Goal: Transaction & Acquisition: Purchase product/service

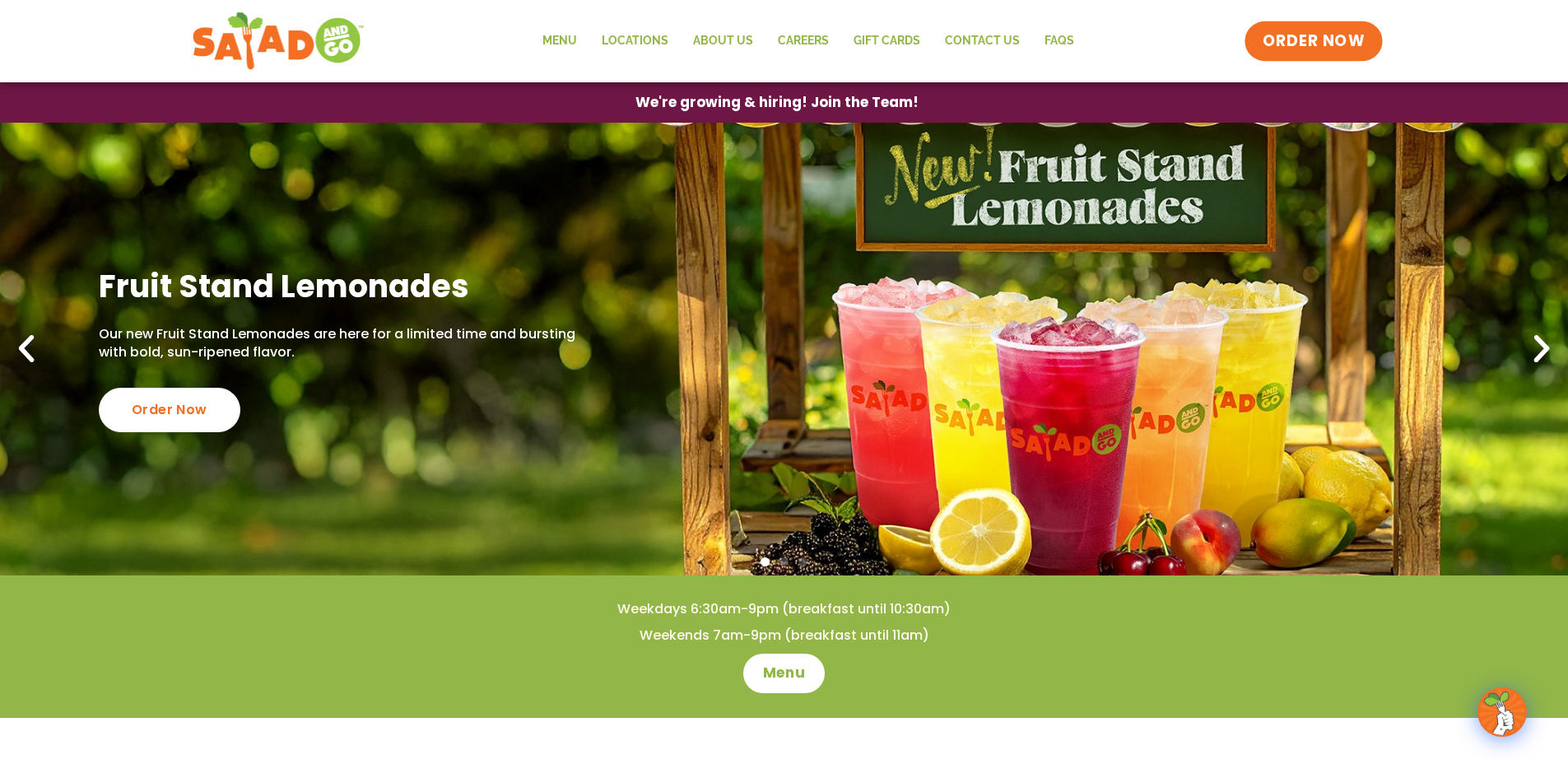
click at [1314, 46] on span "ORDER NOW" at bounding box center [1314, 41] width 102 height 21
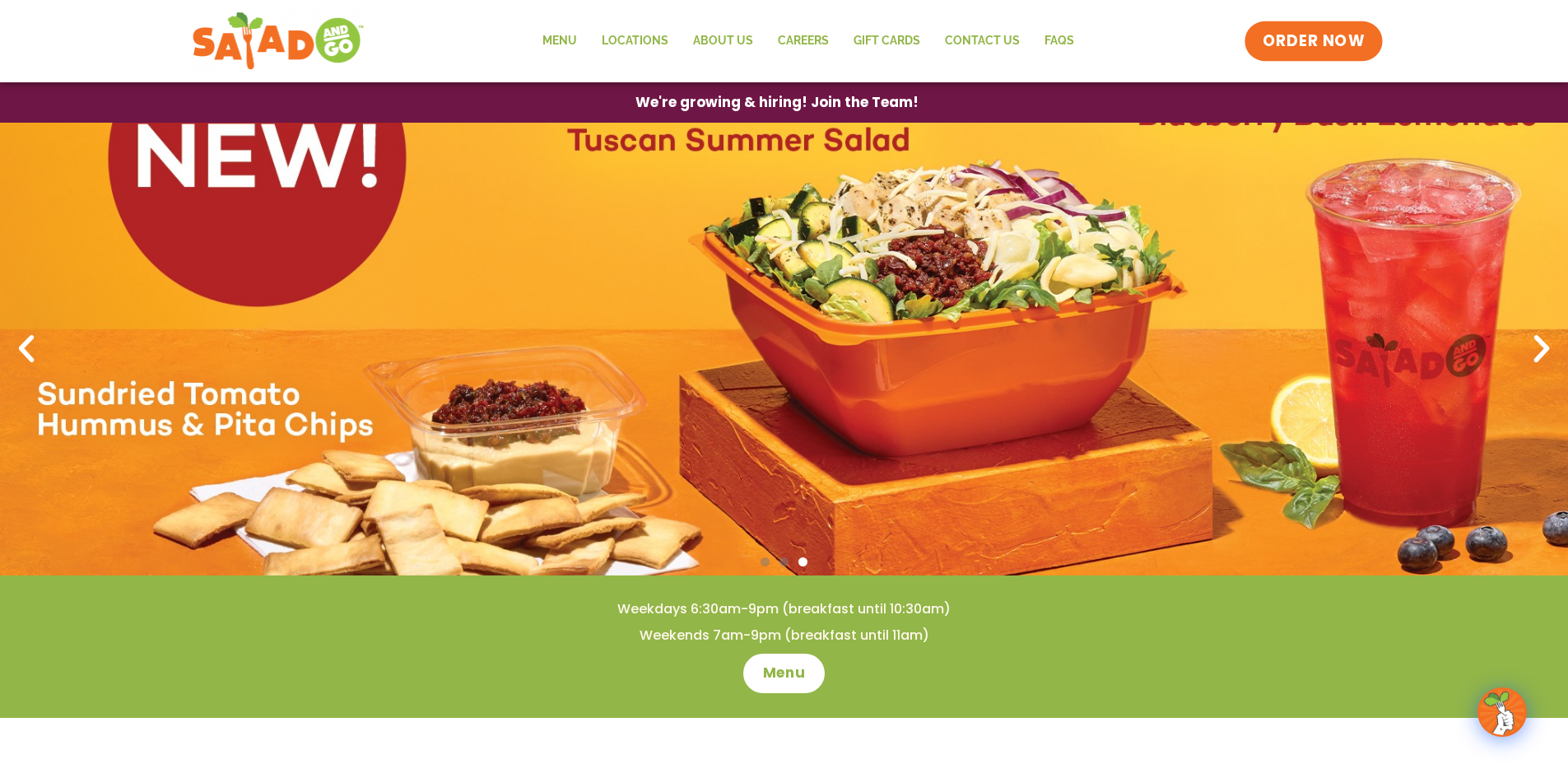
click at [1306, 42] on span "ORDER NOW" at bounding box center [1314, 41] width 102 height 21
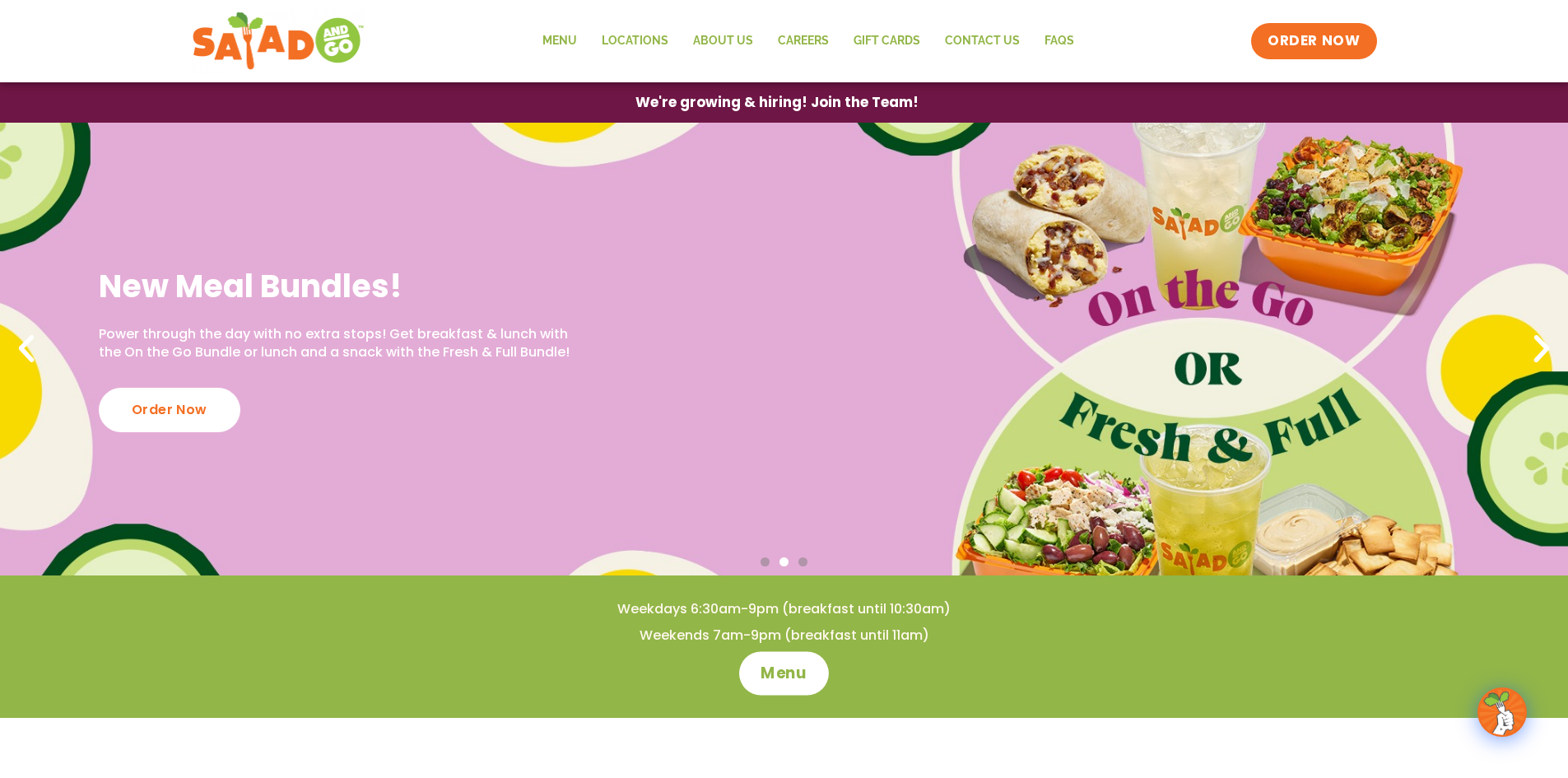
click at [784, 677] on span "Menu" at bounding box center [784, 673] width 47 height 21
